Goal: Transaction & Acquisition: Purchase product/service

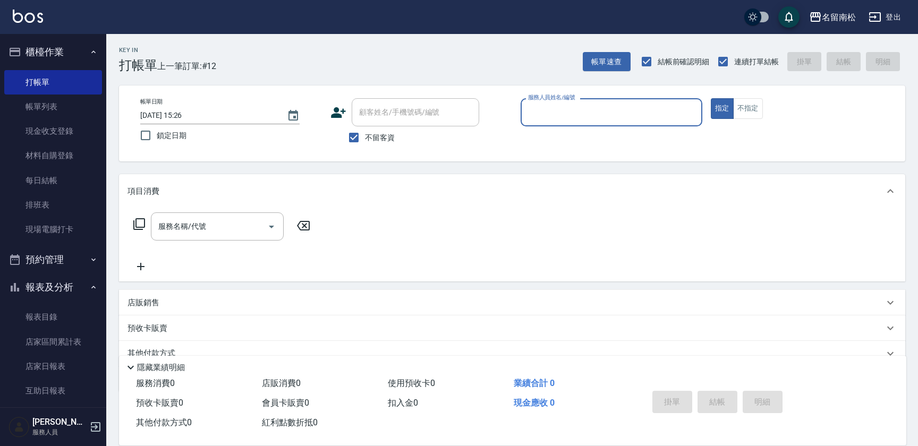
scroll to position [46, 0]
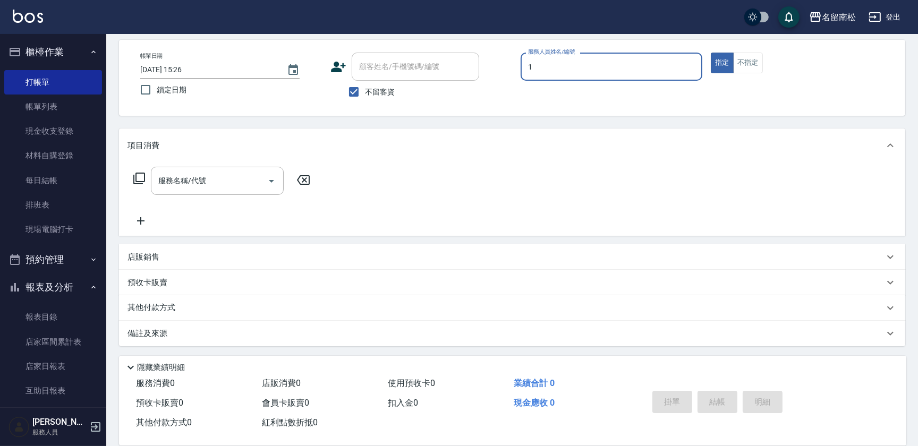
click at [611, 63] on input "1" at bounding box center [611, 66] width 172 height 19
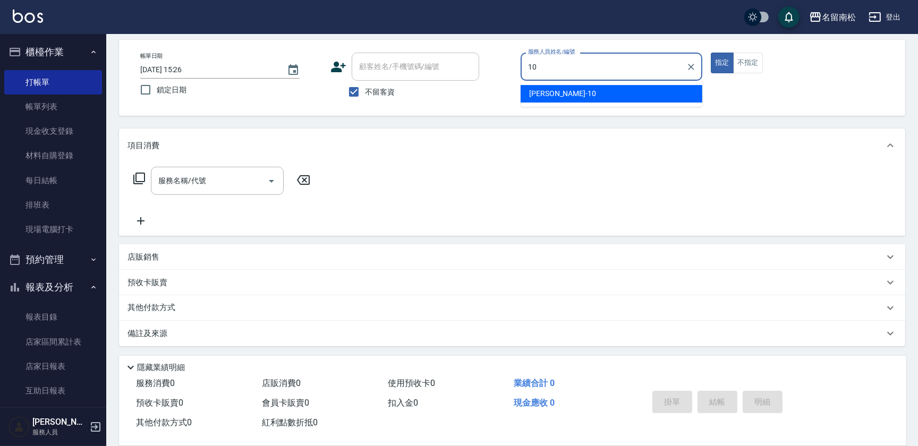
drag, startPoint x: 587, startPoint y: 100, endPoint x: 754, endPoint y: 74, distance: 168.9
click at [601, 97] on div "[PERSON_NAME]-10" at bounding box center [612, 94] width 182 height 18
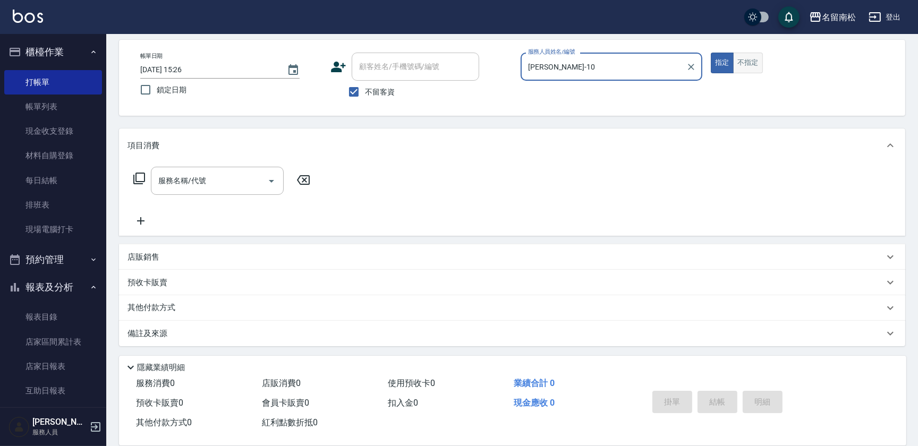
type input "[PERSON_NAME]-10"
click at [754, 60] on button "不指定" at bounding box center [748, 63] width 30 height 21
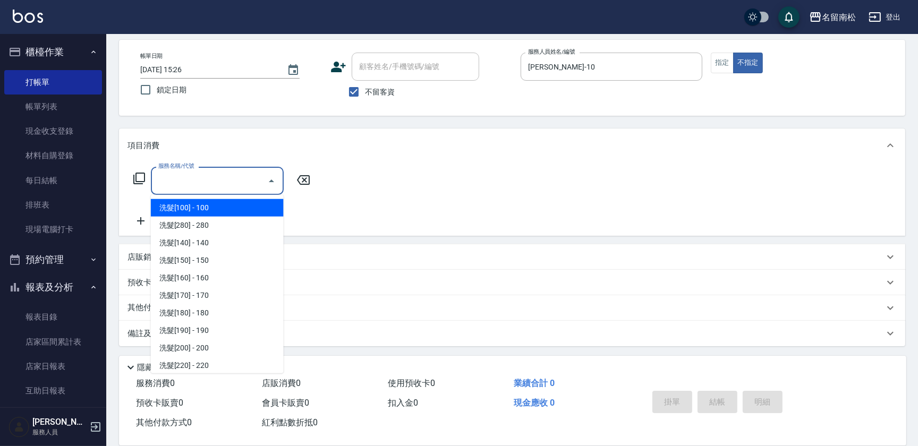
click at [212, 189] on input "服務名稱/代號" at bounding box center [209, 181] width 107 height 19
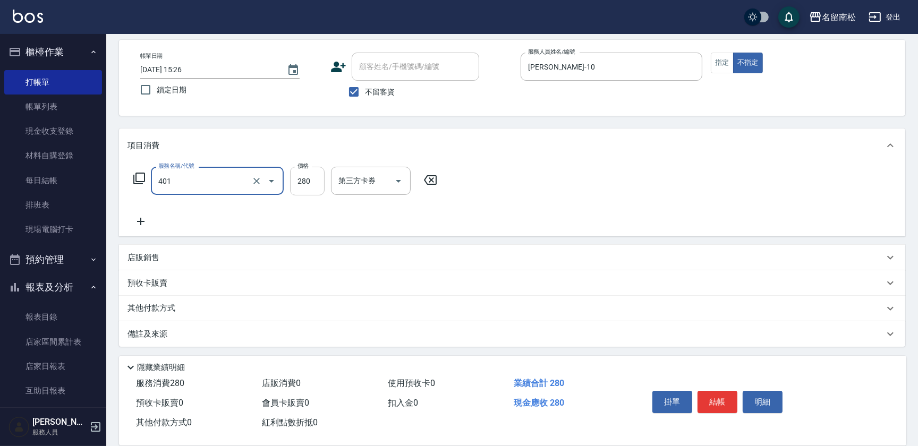
type input "剪髮(280)(401)"
click at [313, 178] on input "280" at bounding box center [307, 181] width 35 height 29
click at [301, 176] on input "3380" at bounding box center [307, 181] width 35 height 29
type input "380"
click at [709, 400] on button "結帳" at bounding box center [717, 402] width 40 height 22
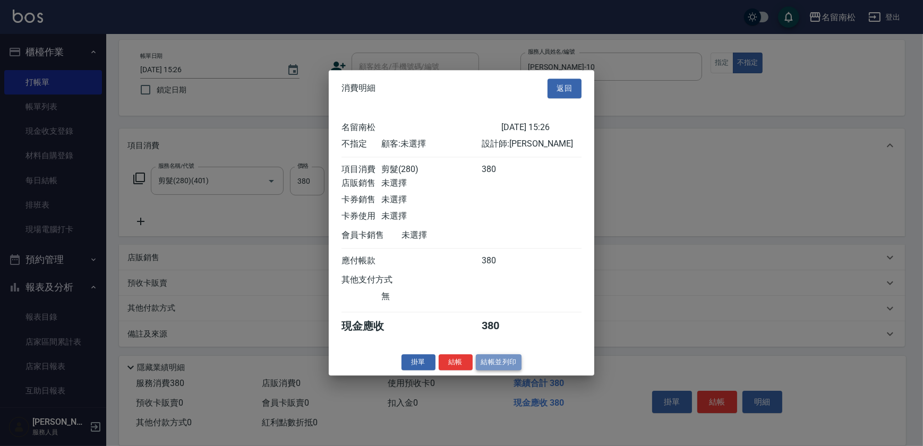
click at [500, 370] on button "結帳並列印" at bounding box center [499, 362] width 46 height 16
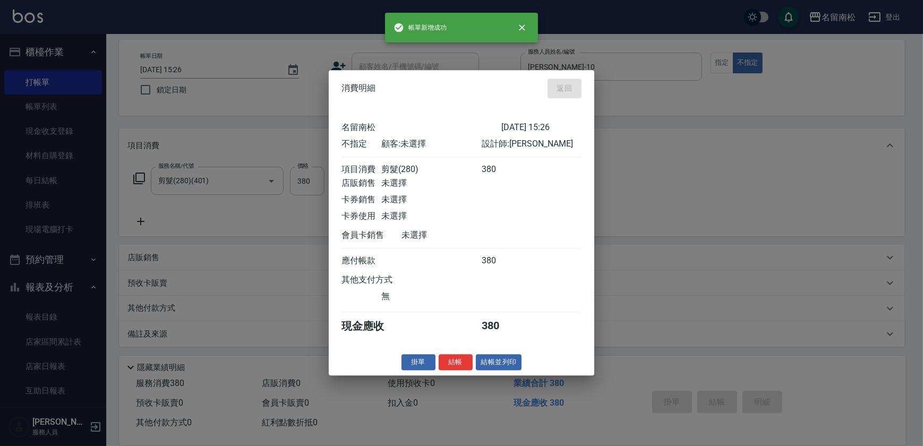
type input "[DATE] 18:09"
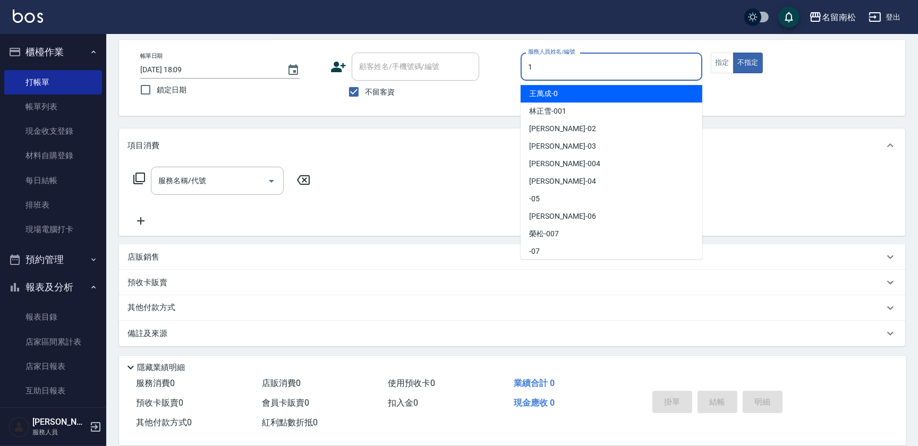
click at [605, 70] on input "1" at bounding box center [611, 66] width 172 height 19
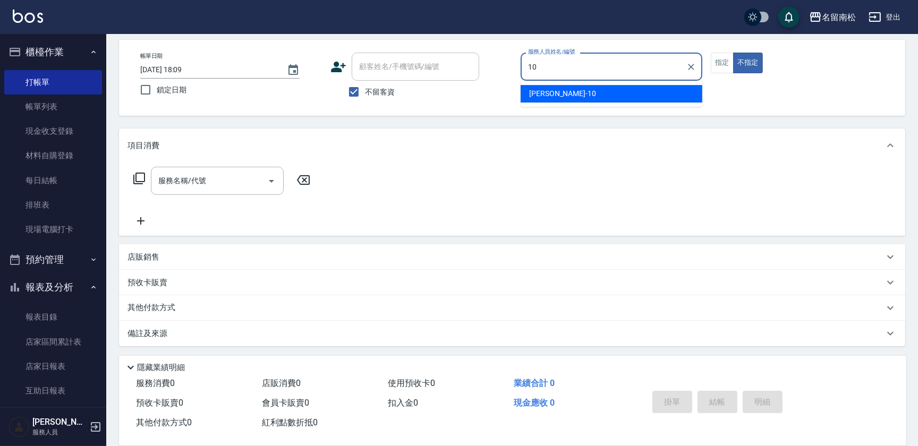
click at [597, 86] on div "[PERSON_NAME]-10" at bounding box center [612, 94] width 182 height 18
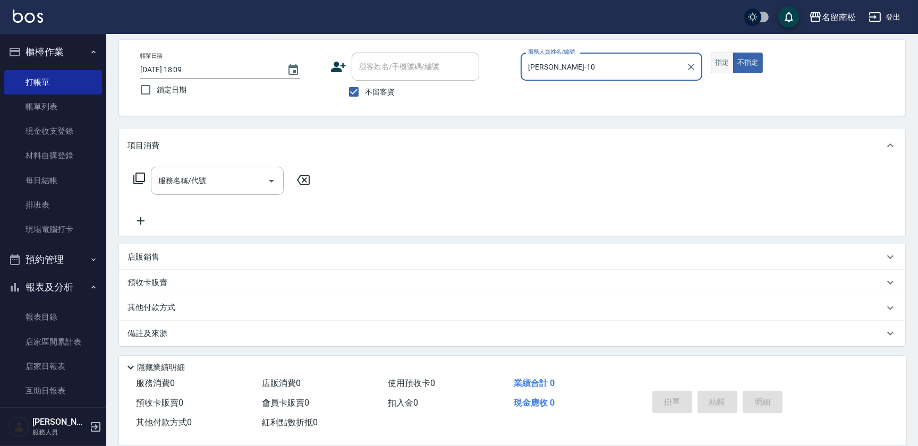
type input "[PERSON_NAME]-10"
click at [721, 63] on button "指定" at bounding box center [722, 63] width 23 height 21
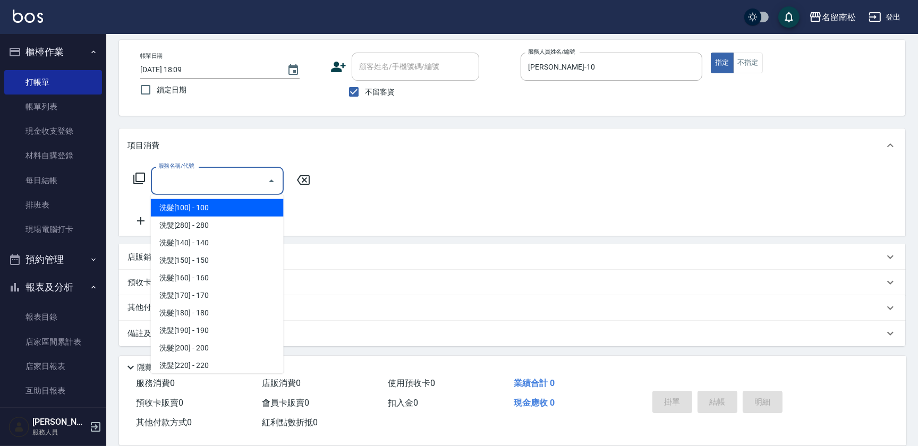
click at [244, 179] on input "服務名稱/代號" at bounding box center [209, 181] width 107 height 19
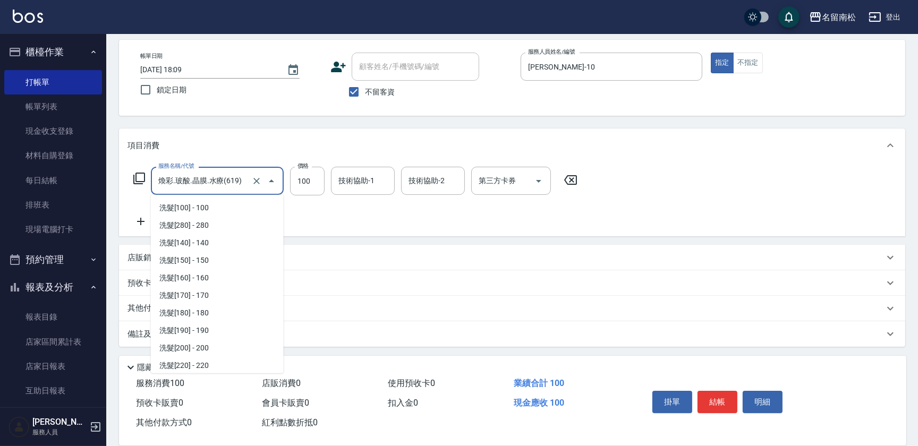
click at [240, 183] on input "煥彩.玻酸.晶膜.水療(619)" at bounding box center [202, 181] width 93 height 19
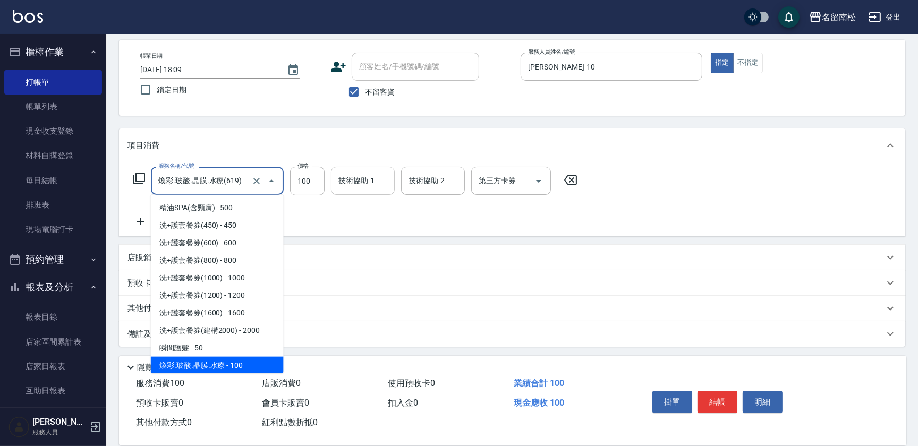
type input "煥彩.玻酸.晶膜.水療(619)"
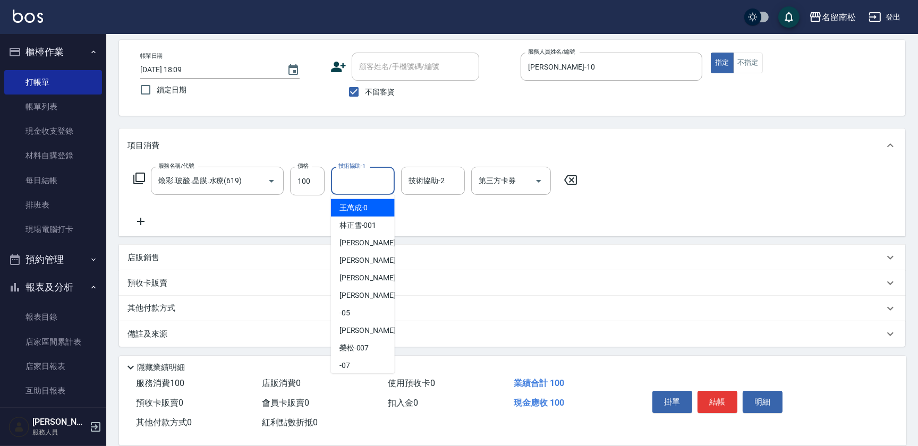
click at [378, 177] on div "技術協助-1" at bounding box center [363, 181] width 64 height 28
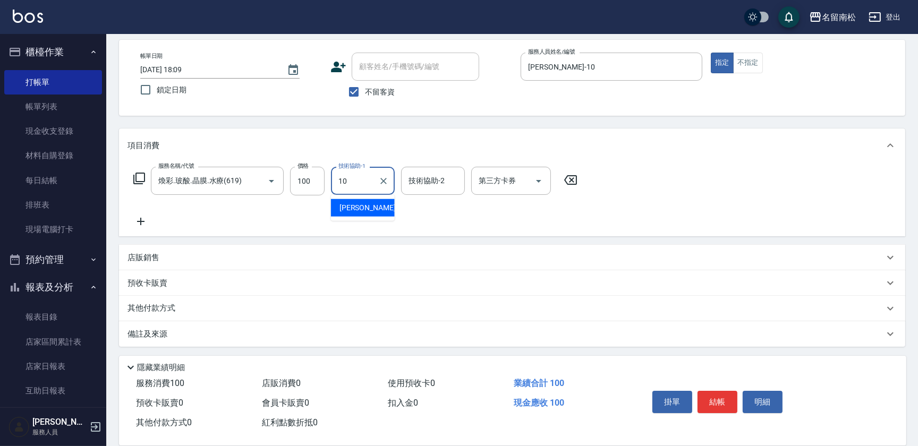
drag, startPoint x: 378, startPoint y: 177, endPoint x: 365, endPoint y: 201, distance: 27.8
click at [364, 202] on span "[PERSON_NAME]-10" at bounding box center [372, 207] width 67 height 11
type input "[PERSON_NAME]-10"
click at [148, 218] on icon at bounding box center [140, 221] width 27 height 13
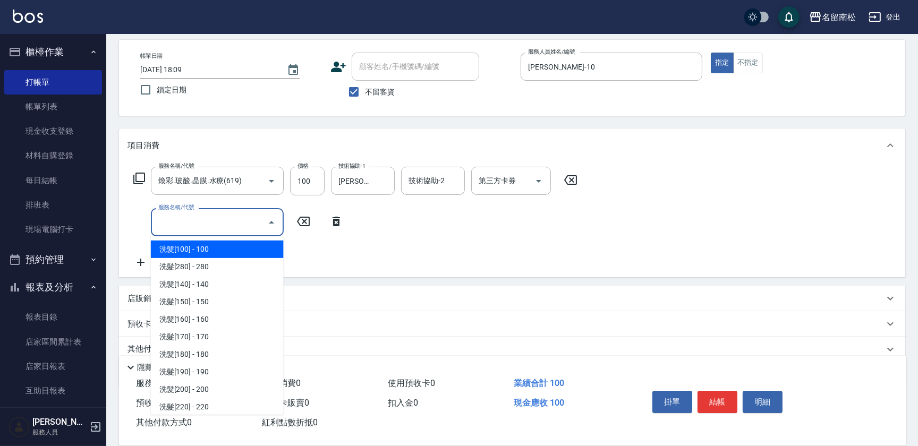
click at [204, 225] on input "服務名稱/代號" at bounding box center [209, 222] width 107 height 19
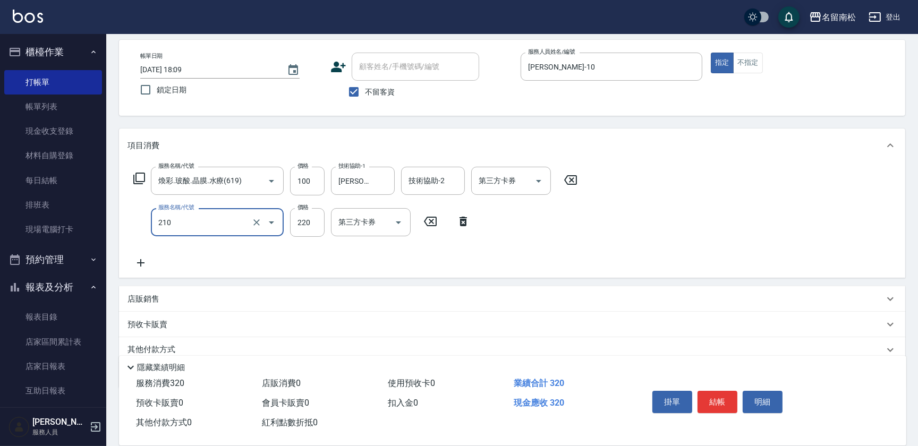
type input "洗髮[220](210)"
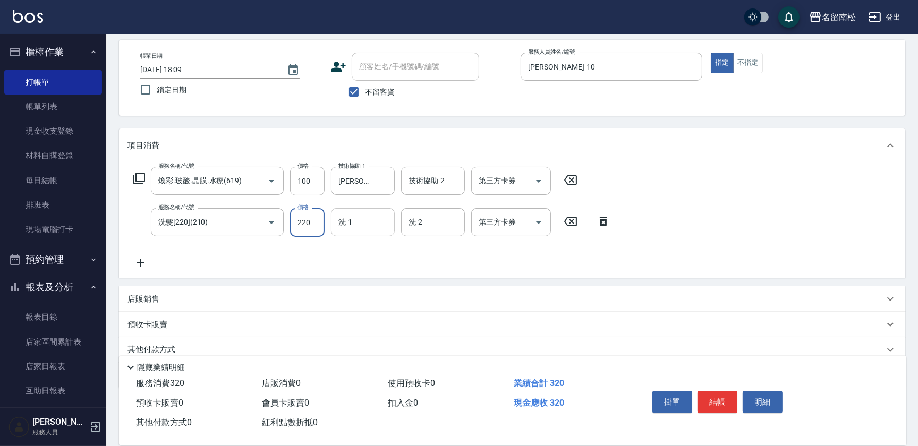
click at [361, 224] on input "洗-1" at bounding box center [363, 222] width 54 height 19
type input "10"
click at [240, 224] on input "洗髮[220](210)" at bounding box center [202, 222] width 93 height 19
click at [268, 220] on icon "Open" at bounding box center [271, 222] width 13 height 13
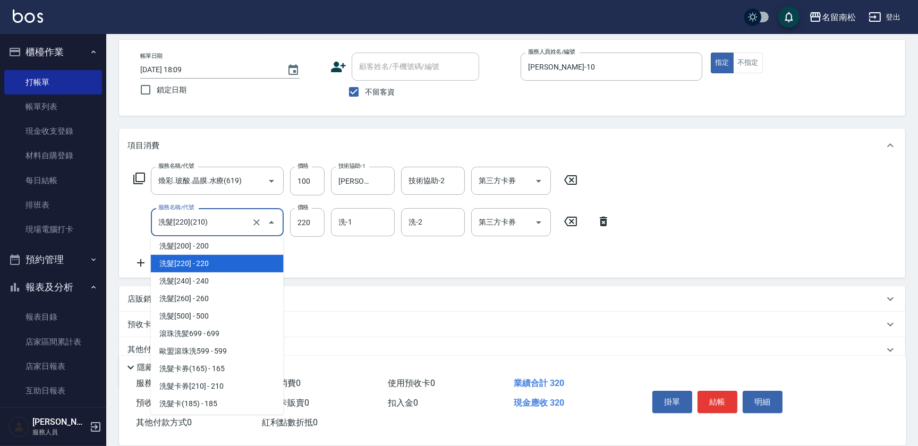
scroll to position [146, 0]
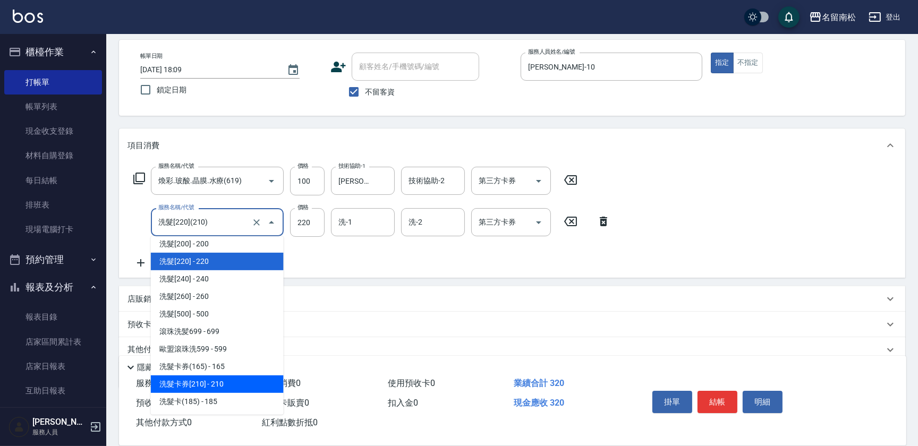
click at [250, 383] on span "洗髮卡券[210] - 210" at bounding box center [217, 385] width 133 height 18
type input "洗髮卡券[210](222)"
type input "210"
type input "卡券使用"
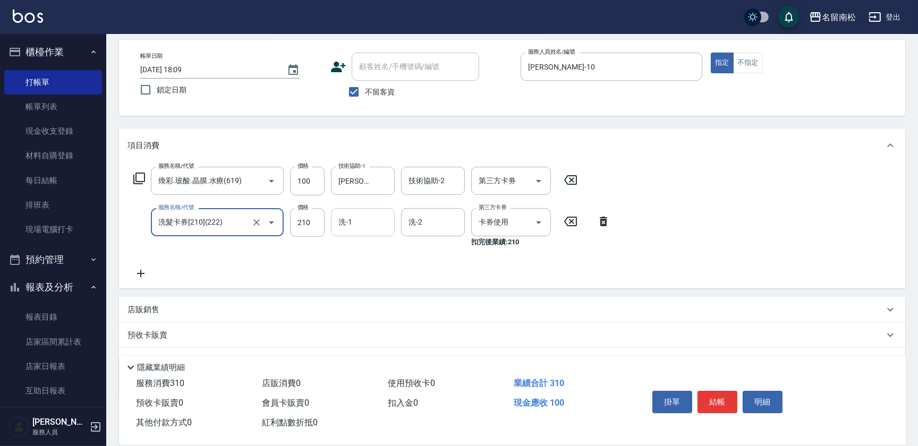
click at [356, 225] on input "洗-1" at bounding box center [363, 222] width 54 height 19
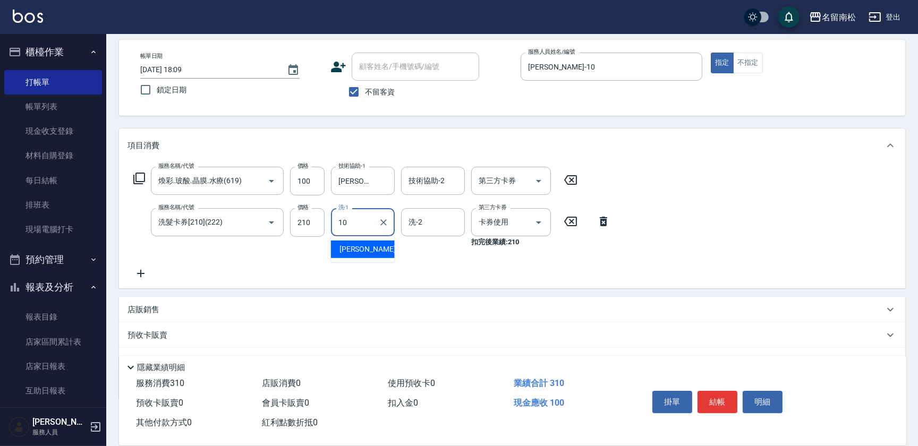
drag, startPoint x: 363, startPoint y: 252, endPoint x: 351, endPoint y: 275, distance: 26.6
click at [362, 254] on span "[PERSON_NAME]-10" at bounding box center [372, 249] width 67 height 11
type input "[PERSON_NAME]-10"
click at [706, 395] on button "結帳" at bounding box center [717, 402] width 40 height 22
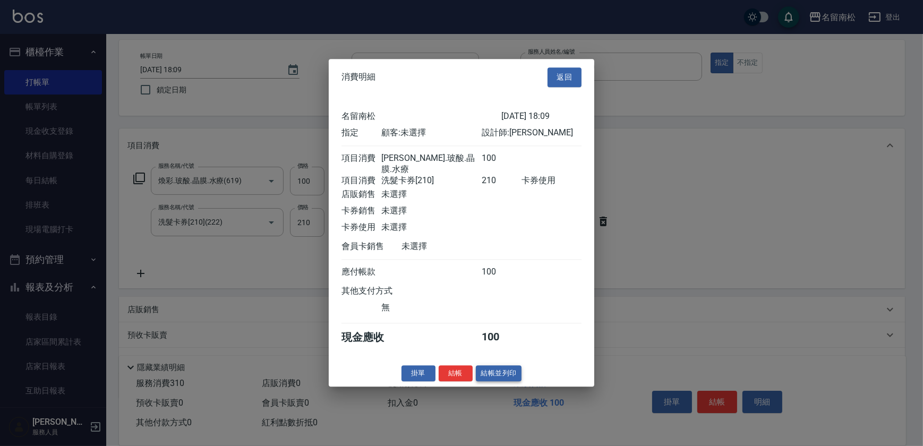
click at [514, 371] on button "結帳並列印" at bounding box center [499, 373] width 46 height 16
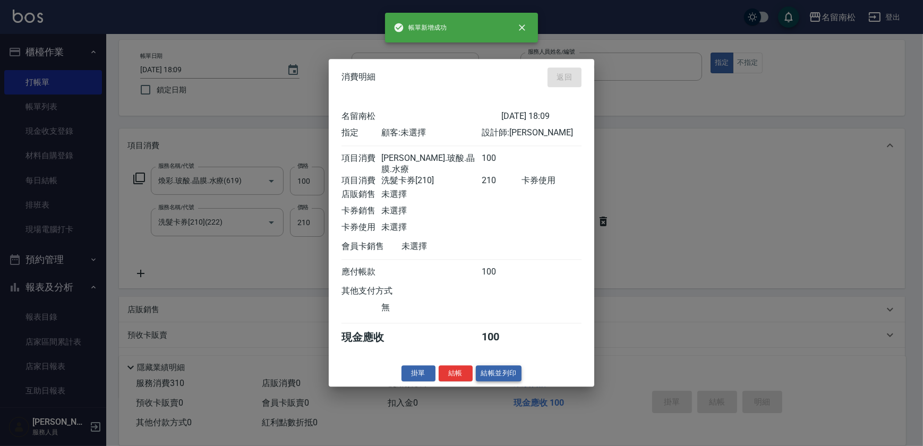
type input "[DATE] 18:10"
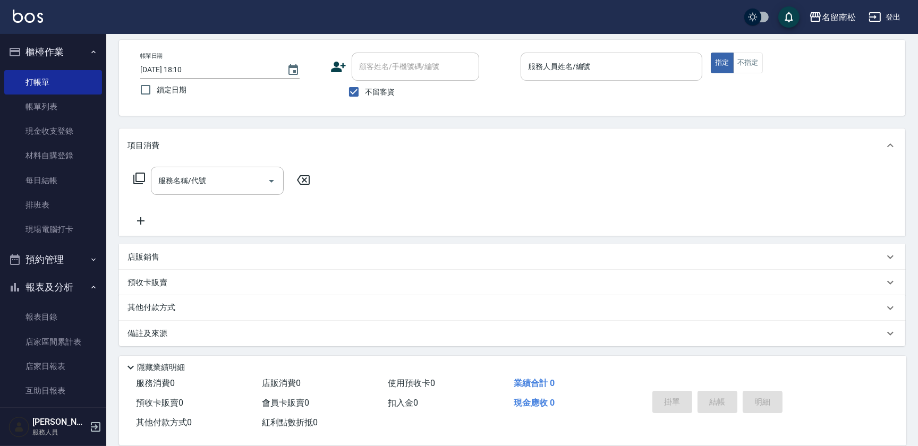
drag, startPoint x: 600, startPoint y: 69, endPoint x: 595, endPoint y: 74, distance: 7.5
click at [599, 69] on input "服務人員姓名/編號" at bounding box center [611, 66] width 172 height 19
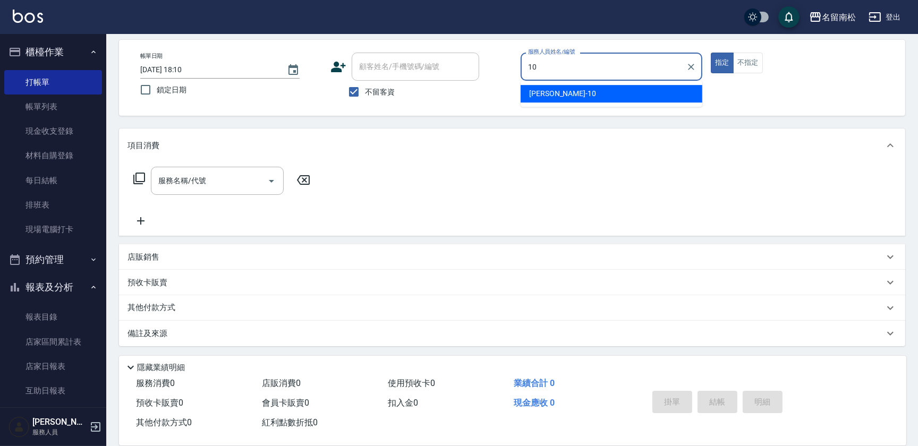
click at [585, 90] on div "[PERSON_NAME]-10" at bounding box center [612, 94] width 182 height 18
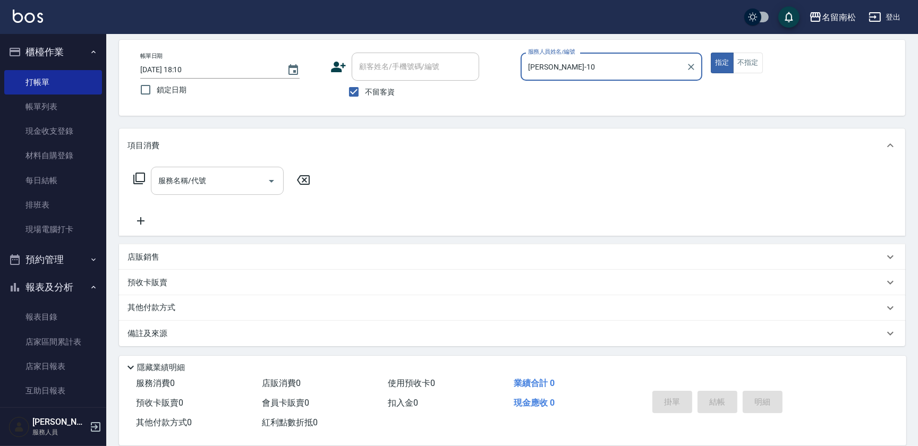
type input "[PERSON_NAME]-10"
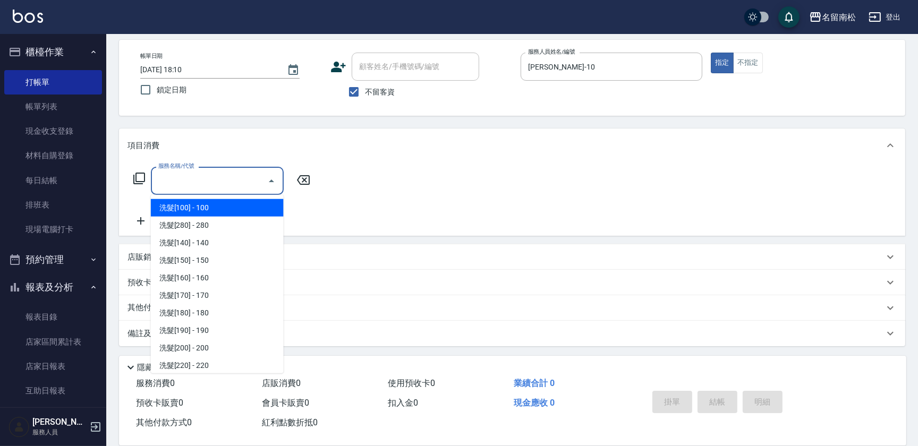
click at [229, 175] on input "服務名稱/代號" at bounding box center [209, 181] width 107 height 19
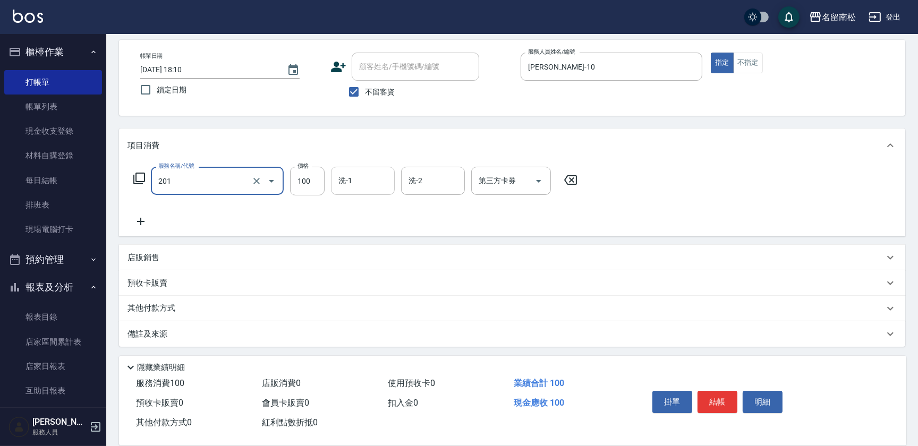
type input "洗髮[100](201)"
click at [368, 178] on input "洗-1" at bounding box center [363, 181] width 54 height 19
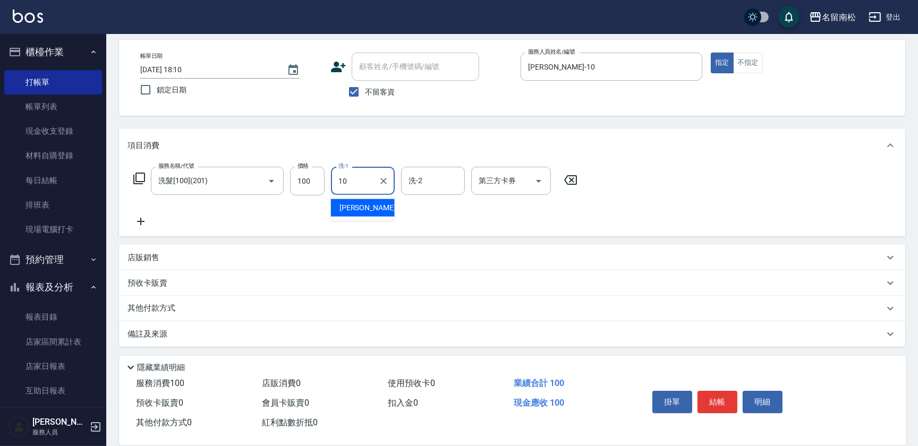
type input "[PERSON_NAME]-10"
click at [146, 219] on icon at bounding box center [140, 221] width 27 height 13
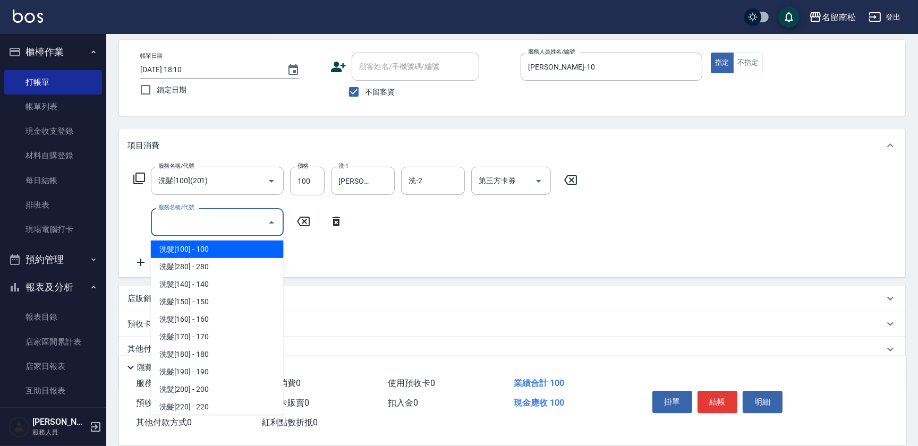
click at [157, 218] on input "服務名稱/代號" at bounding box center [209, 222] width 107 height 19
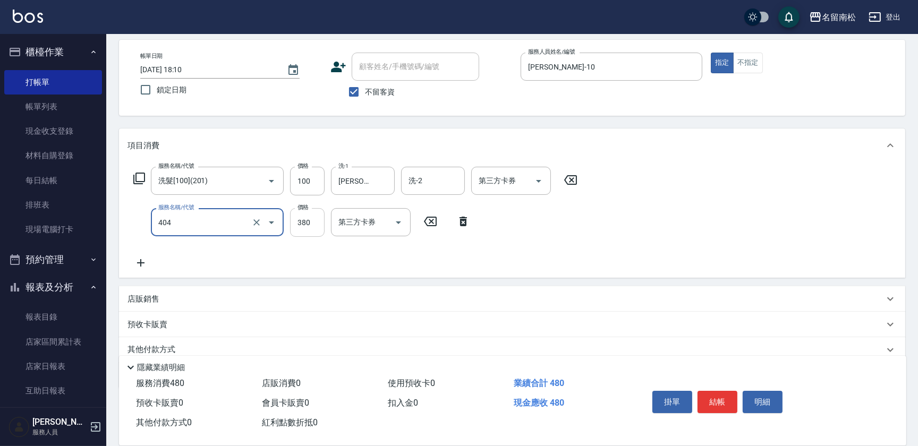
type input "剪髮(380)(404)"
click at [315, 219] on input "380" at bounding box center [307, 222] width 35 height 29
click at [303, 218] on input "4480" at bounding box center [307, 222] width 35 height 29
type input "480"
click at [715, 396] on button "結帳" at bounding box center [717, 402] width 40 height 22
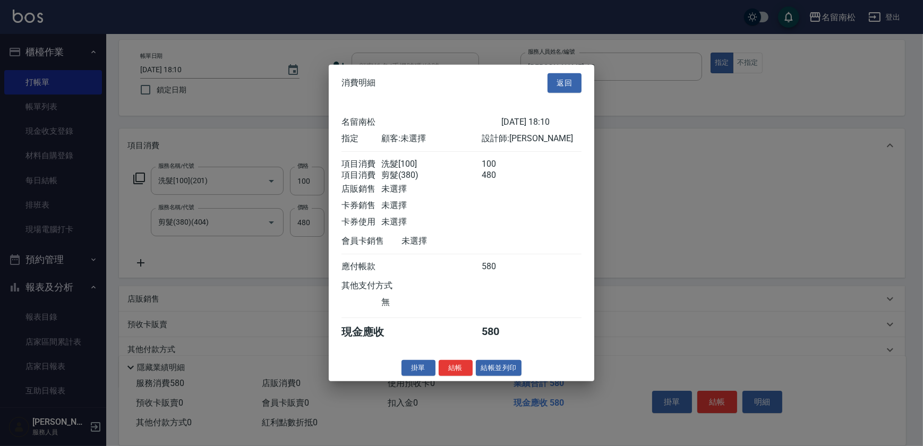
drag, startPoint x: 500, startPoint y: 373, endPoint x: 519, endPoint y: 355, distance: 26.3
click at [501, 375] on button "結帳並列印" at bounding box center [499, 368] width 46 height 16
